Goal: Information Seeking & Learning: Find specific fact

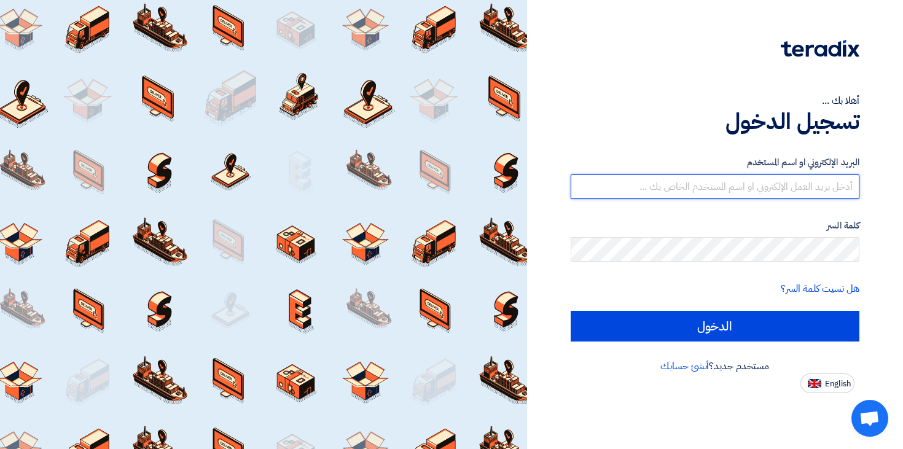
click at [688, 182] on input "text" at bounding box center [715, 186] width 289 height 25
type input "[PERSON_NAME][EMAIL_ADDRESS][DOMAIN_NAME]"
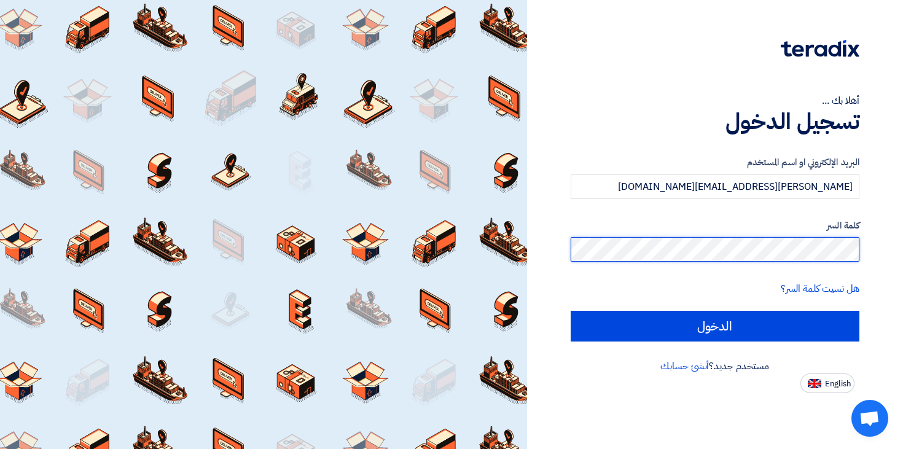
click at [571, 311] on input "الدخول" at bounding box center [715, 326] width 289 height 31
type input "Sign in"
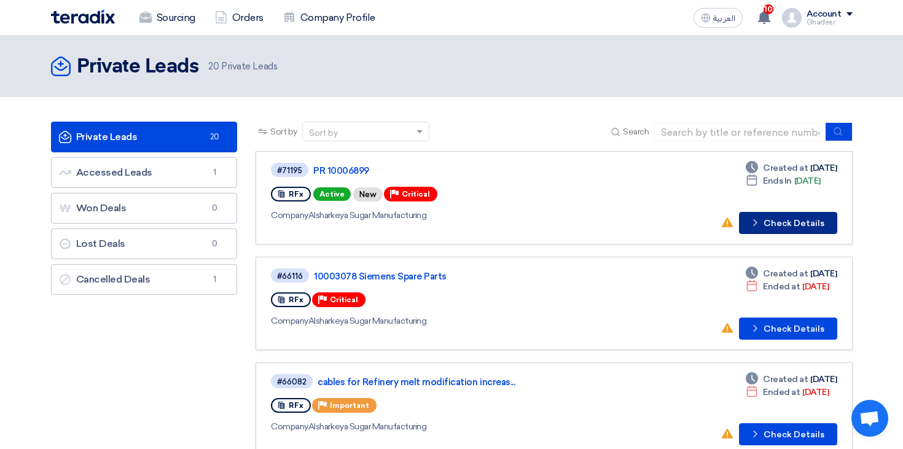
click at [817, 222] on button "Check details Check Details" at bounding box center [788, 223] width 98 height 22
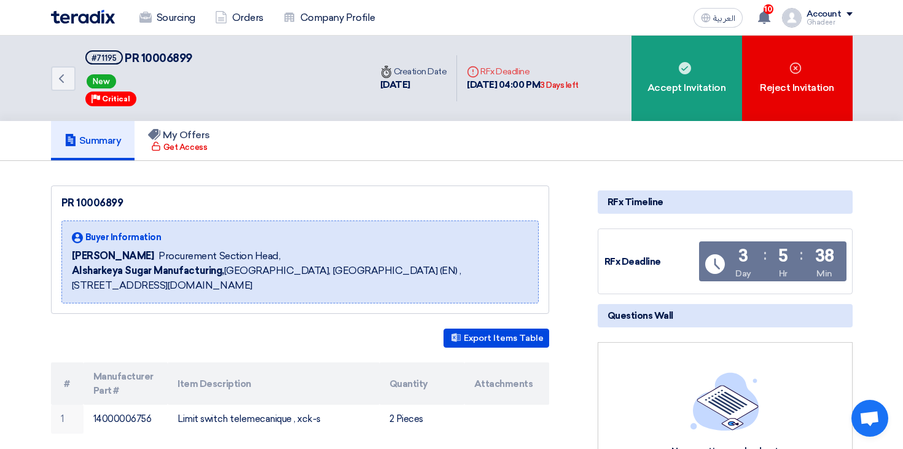
scroll to position [63, 0]
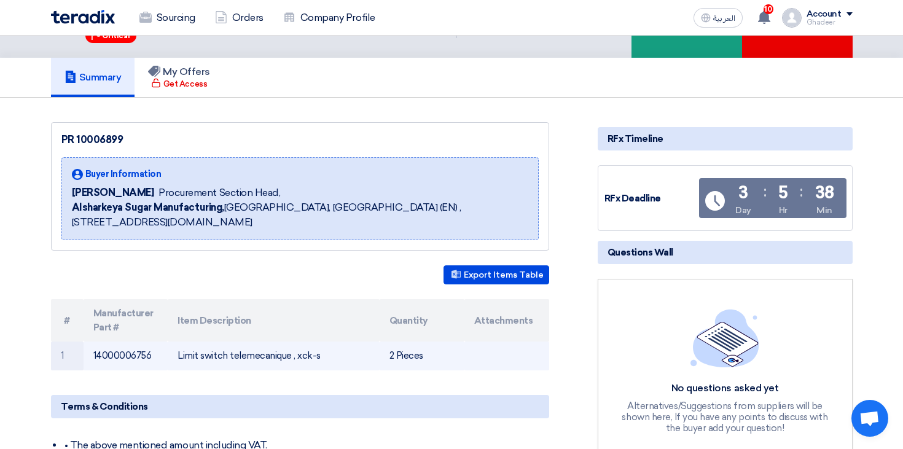
click at [302, 361] on td "Limit switch telemecanique , xck-s" at bounding box center [274, 356] width 212 height 29
drag, startPoint x: 321, startPoint y: 356, endPoint x: 174, endPoint y: 351, distance: 146.9
click at [174, 351] on td "Limit switch telemecanique , xck-s" at bounding box center [274, 356] width 212 height 29
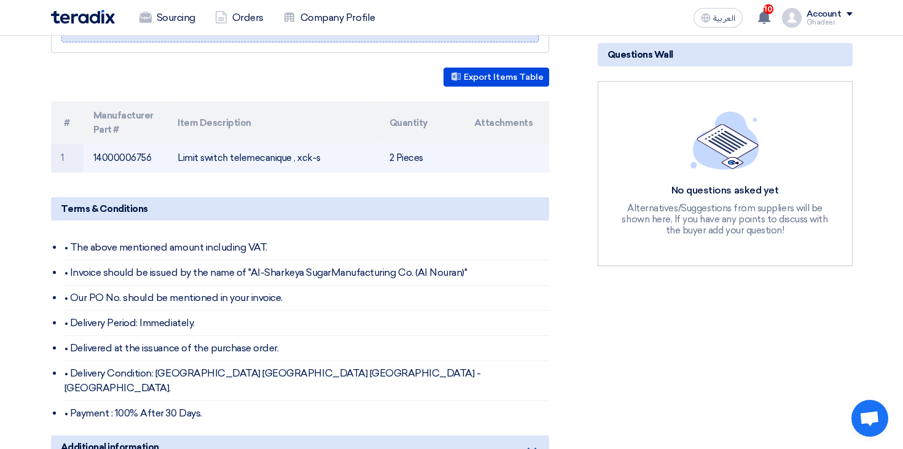
scroll to position [272, 0]
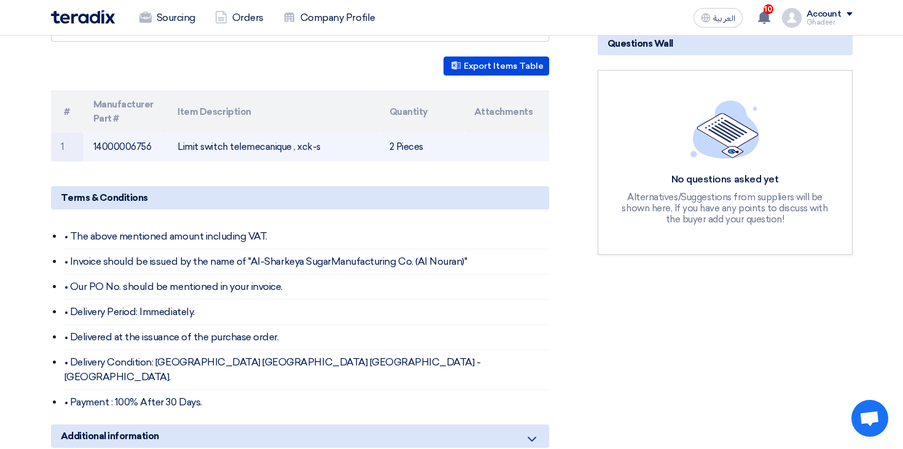
copy td "Limit switch telemecanique , xck-s"
click at [141, 147] on td "14000006756" at bounding box center [126, 147] width 85 height 29
copy td "14000006756"
drag, startPoint x: 177, startPoint y: 146, endPoint x: 359, endPoint y: 155, distance: 182.1
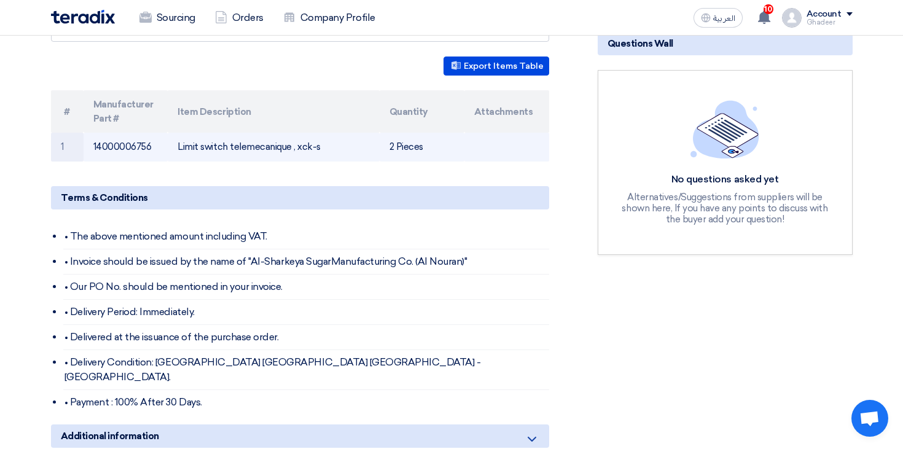
click at [359, 155] on td "Limit switch telemecanique , xck-s" at bounding box center [274, 147] width 212 height 29
copy td "Limit switch telemecanique , xck-s"
click at [305, 154] on td "Limit switch telemecanique , xck-s" at bounding box center [274, 147] width 212 height 29
drag, startPoint x: 323, startPoint y: 147, endPoint x: 297, endPoint y: 147, distance: 26.4
click at [297, 147] on td "Limit switch telemecanique , xck-s" at bounding box center [274, 147] width 212 height 29
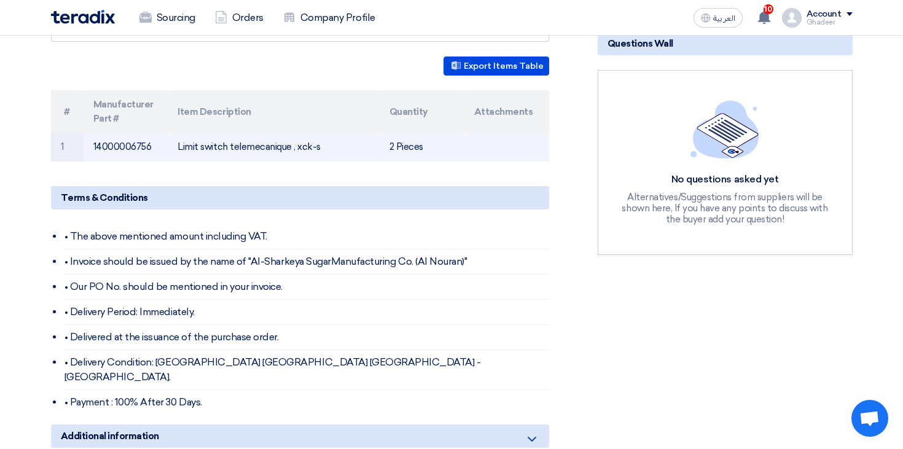
copy td "xck-s"
drag, startPoint x: 175, startPoint y: 139, endPoint x: 297, endPoint y: 152, distance: 122.9
click at [297, 152] on td "Limit switch telemecanique , xck-s" at bounding box center [274, 147] width 212 height 29
click at [300, 152] on td "Limit switch telemecanique , xck-s" at bounding box center [274, 147] width 212 height 29
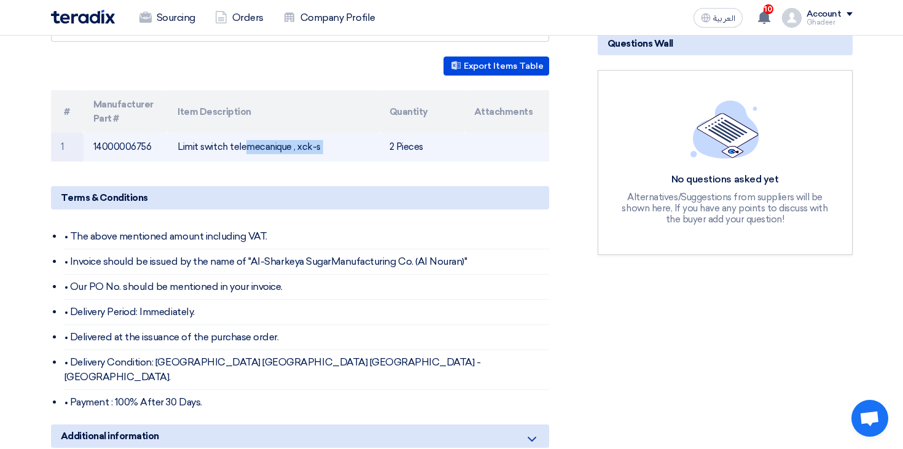
click at [300, 152] on td "Limit switch telemecanique , xck-s" at bounding box center [274, 147] width 212 height 29
copy tr "Limit switch telemecanique , xck-s"
